Goal: Complete application form

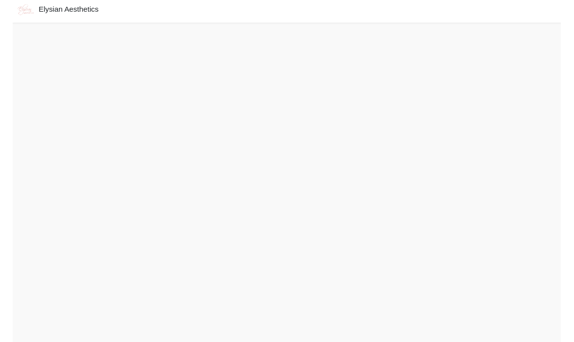
scroll to position [36, 0]
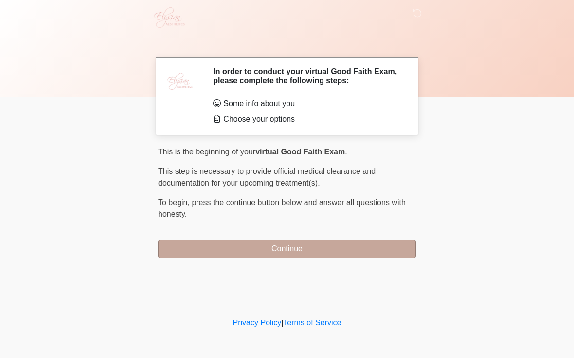
click at [293, 247] on button "Continue" at bounding box center [287, 249] width 258 height 18
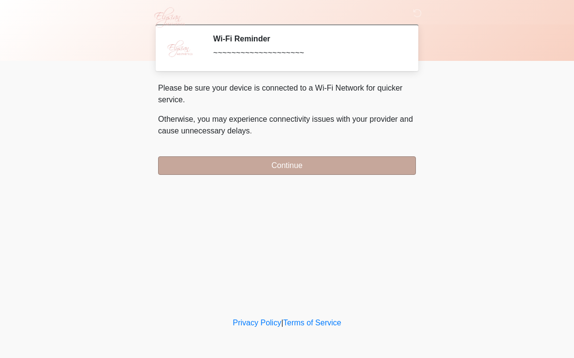
click at [356, 173] on button "Continue" at bounding box center [287, 165] width 258 height 18
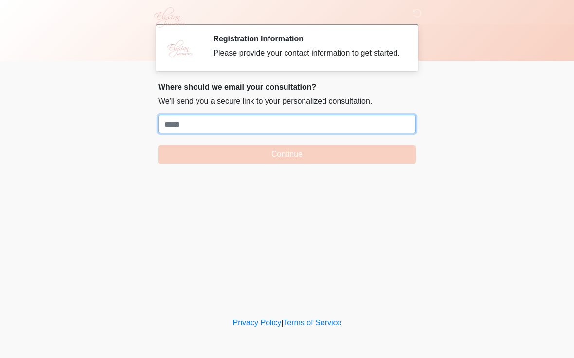
click at [196, 133] on input "Where should we email your treatment plan?" at bounding box center [287, 124] width 258 height 18
paste input "**********"
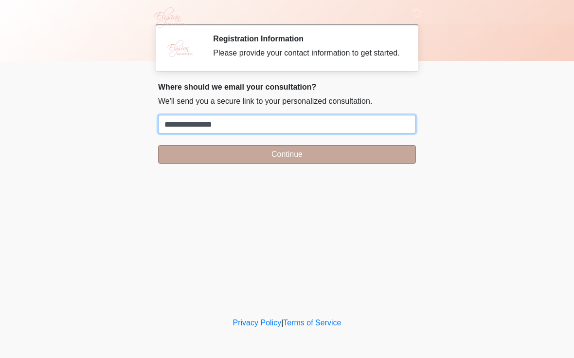
type input "**********"
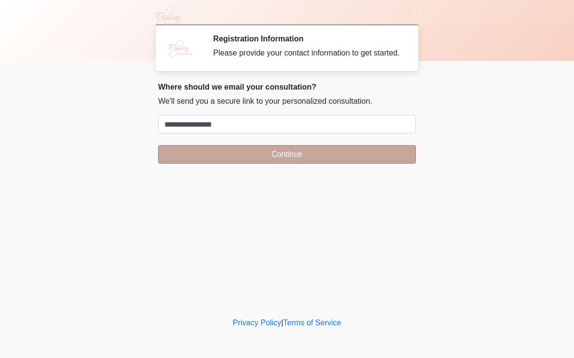
click at [170, 156] on button "Continue" at bounding box center [287, 154] width 258 height 18
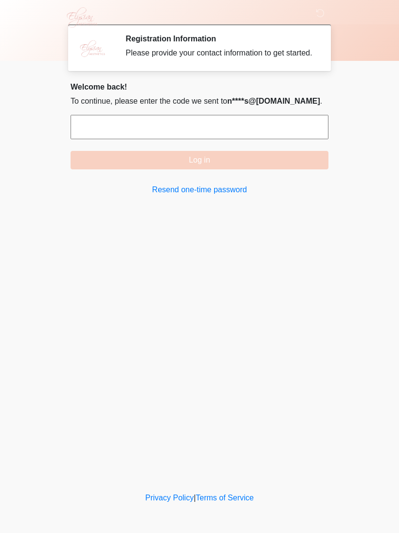
click at [196, 139] on input "text" at bounding box center [200, 127] width 258 height 24
type input "******"
click at [200, 169] on button "Log in" at bounding box center [200, 160] width 258 height 18
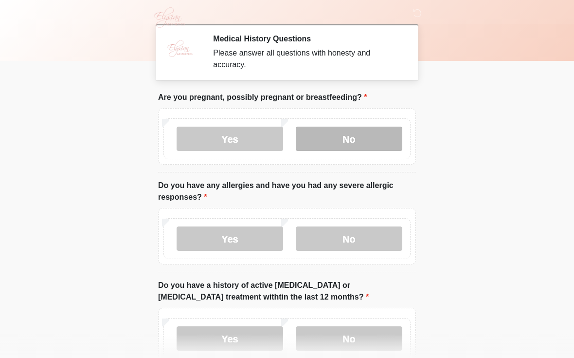
click at [348, 135] on label "No" at bounding box center [349, 139] width 107 height 24
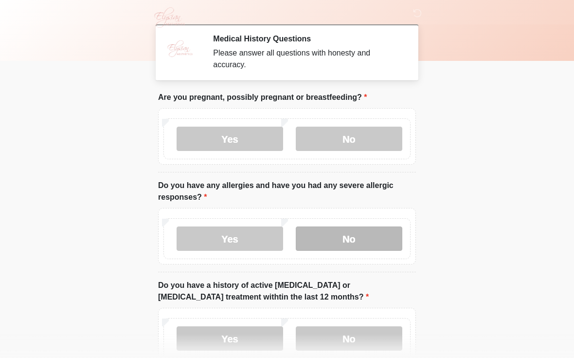
click at [369, 230] on label "No" at bounding box center [349, 238] width 107 height 24
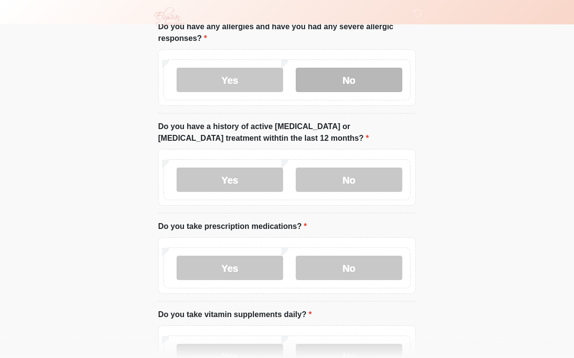
scroll to position [185, 0]
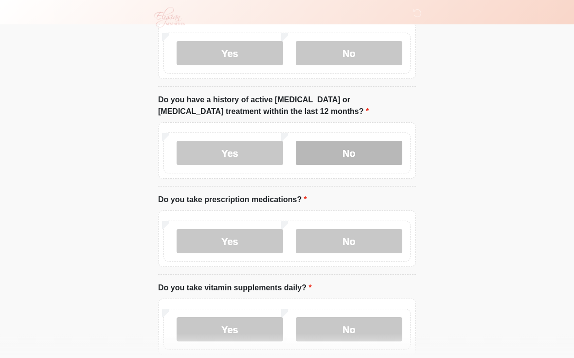
click at [373, 149] on label "No" at bounding box center [349, 153] width 107 height 24
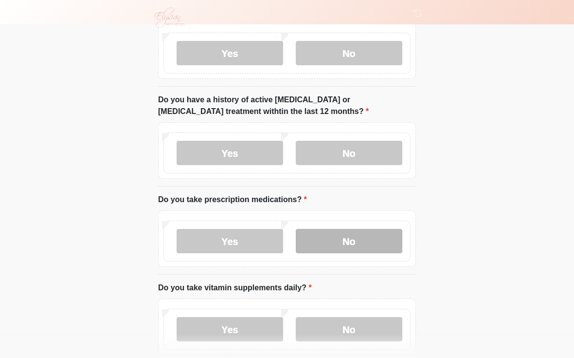
click at [351, 244] on label "No" at bounding box center [349, 241] width 107 height 24
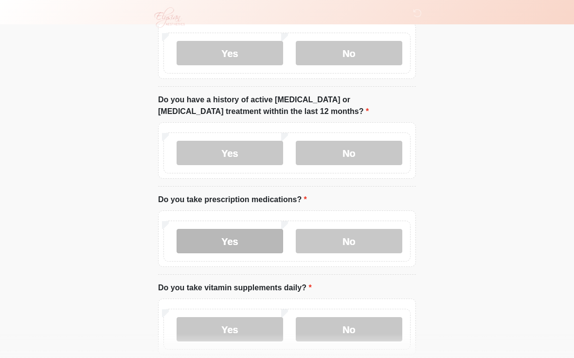
click at [228, 236] on label "Yes" at bounding box center [230, 241] width 107 height 24
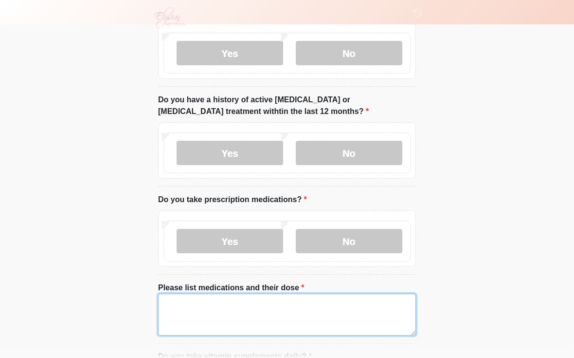
click at [217, 308] on textarea "Please list medications and their dose" at bounding box center [287, 315] width 258 height 42
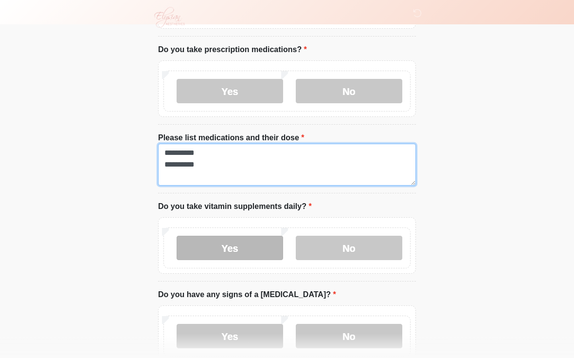
type textarea "**********"
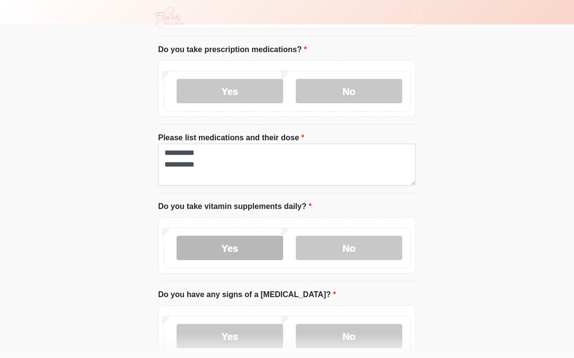
click at [249, 241] on label "Yes" at bounding box center [230, 248] width 107 height 24
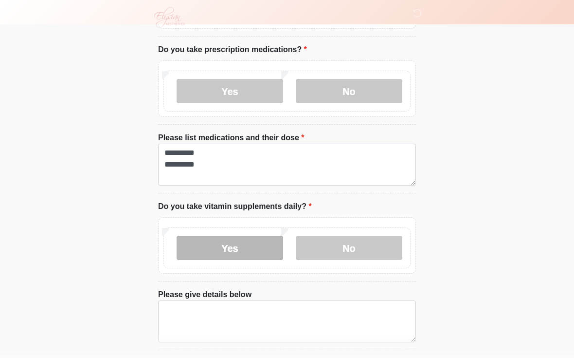
scroll to position [335, 0]
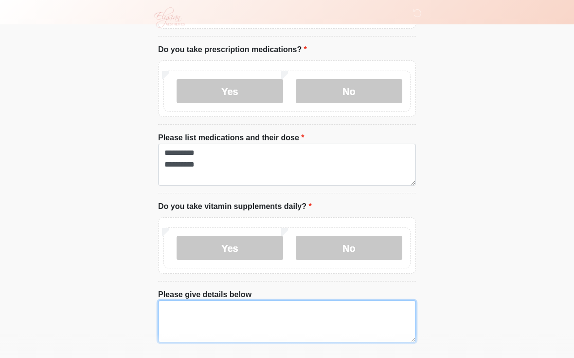
click at [198, 313] on textarea "Please give details below" at bounding box center [287, 321] width 258 height 42
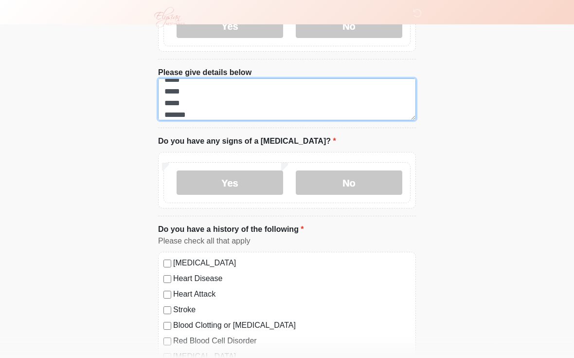
scroll to position [557, 0]
type textarea "***** ***** ***** *******"
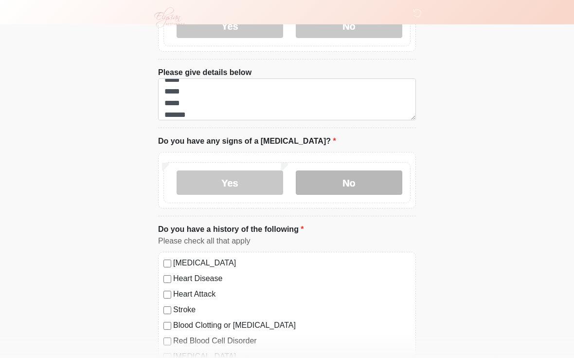
click at [324, 178] on label "No" at bounding box center [349, 182] width 107 height 24
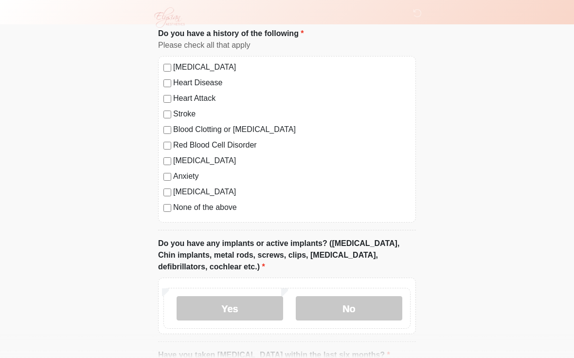
scroll to position [754, 0]
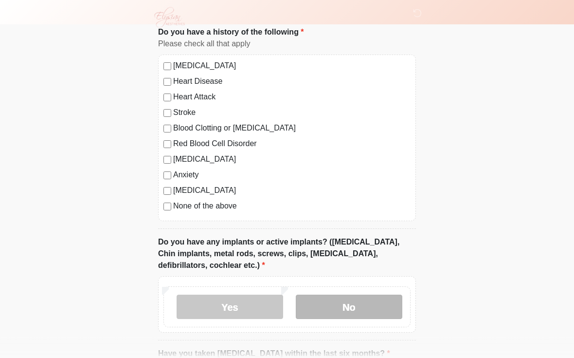
click at [366, 302] on label "No" at bounding box center [349, 307] width 107 height 24
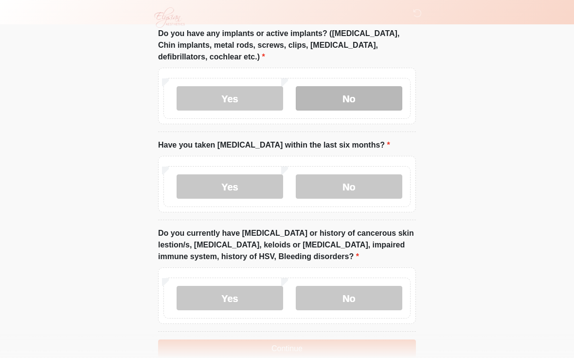
scroll to position [963, 0]
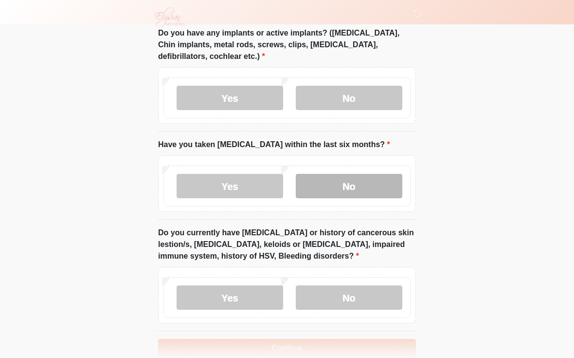
click at [356, 183] on label "No" at bounding box center [349, 186] width 107 height 24
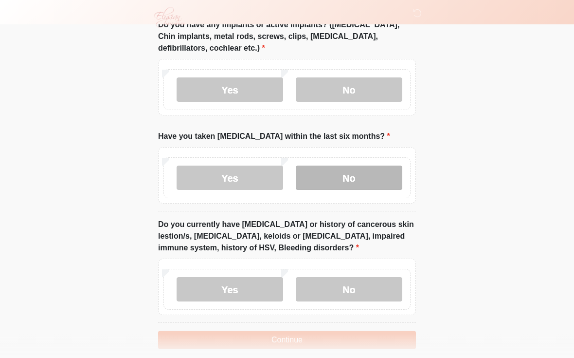
scroll to position [995, 0]
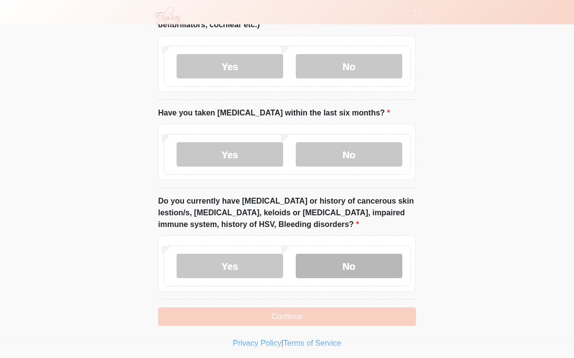
click at [368, 257] on label "No" at bounding box center [349, 266] width 107 height 24
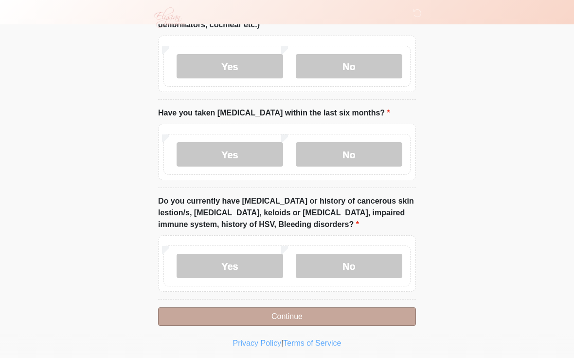
click at [308, 308] on button "Continue" at bounding box center [287, 316] width 258 height 18
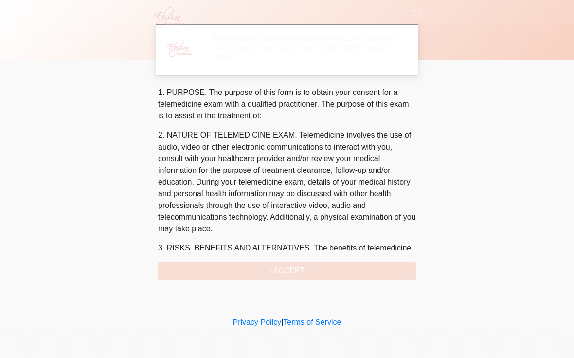
scroll to position [0, 0]
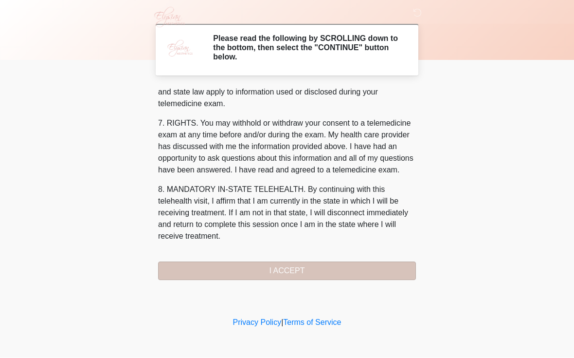
click at [255, 268] on button "I ACCEPT" at bounding box center [287, 271] width 258 height 18
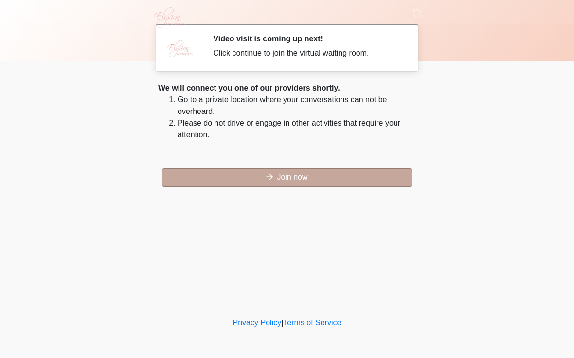
click at [307, 170] on button "Join now" at bounding box center [287, 177] width 250 height 18
